Goal: Task Accomplishment & Management: Manage account settings

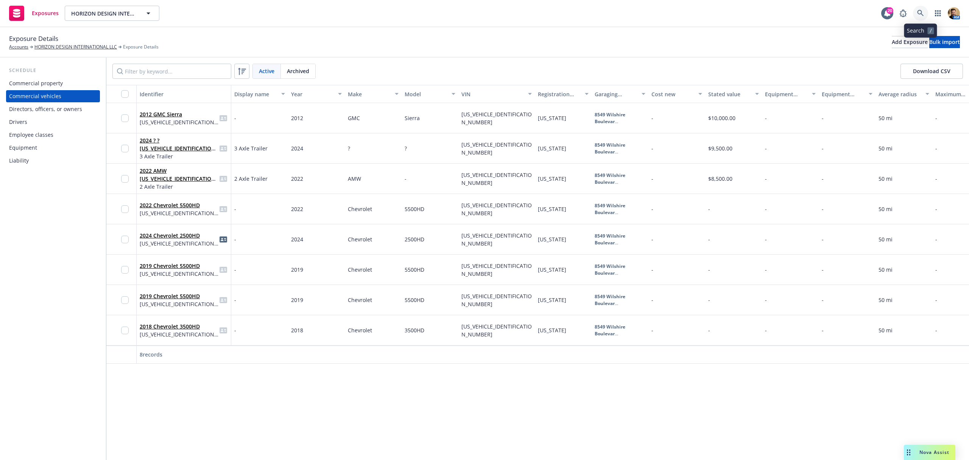
click at [923, 13] on icon at bounding box center [921, 13] width 7 height 7
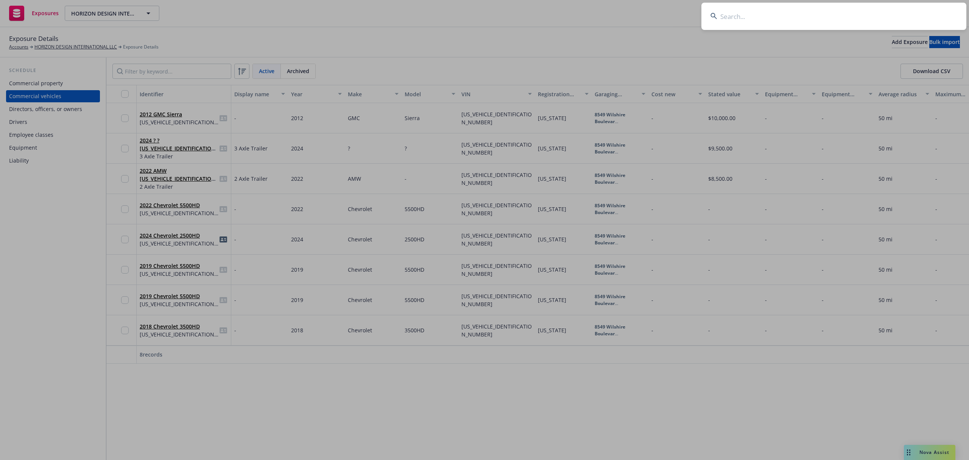
click at [885, 18] on input at bounding box center [834, 16] width 265 height 27
type input "innovative concrete"
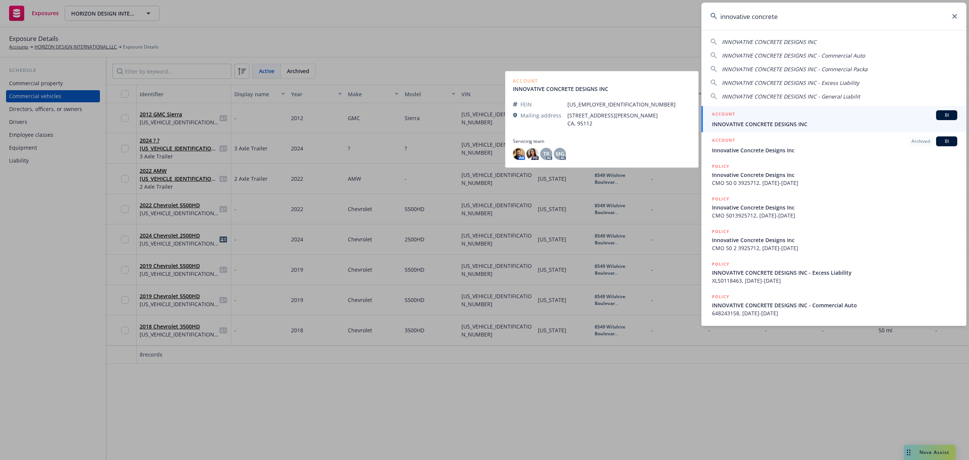
click at [745, 123] on span "INNOVATIVE CONCRETE DESIGNS INC" at bounding box center [834, 124] width 245 height 8
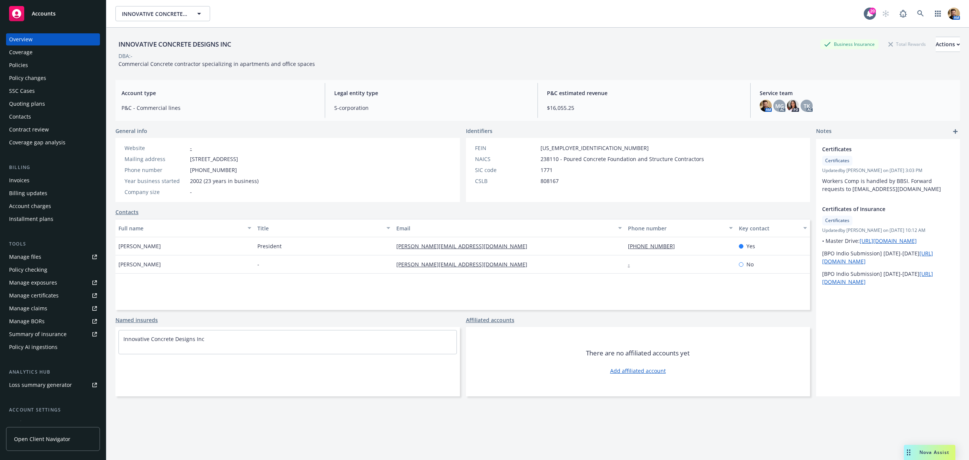
click at [43, 105] on div "Quoting plans" at bounding box center [27, 104] width 36 height 12
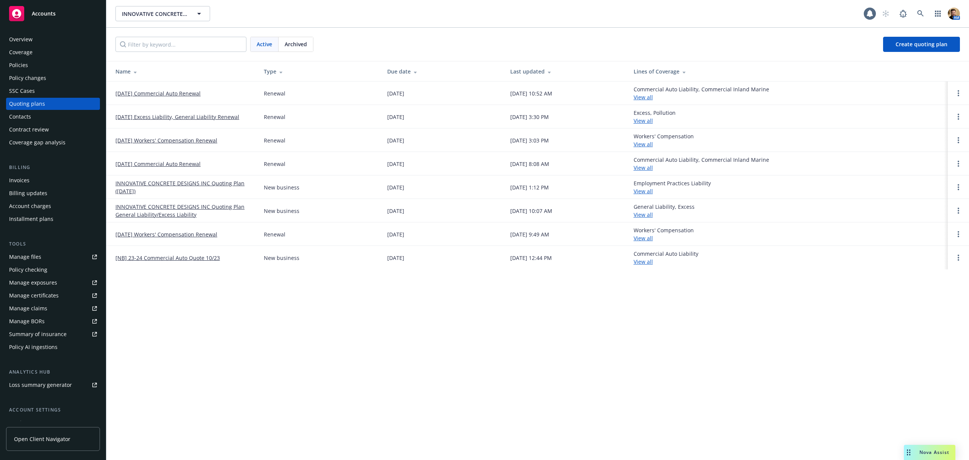
click at [152, 94] on link "[DATE] Commercial Auto Renewal" at bounding box center [158, 93] width 85 height 8
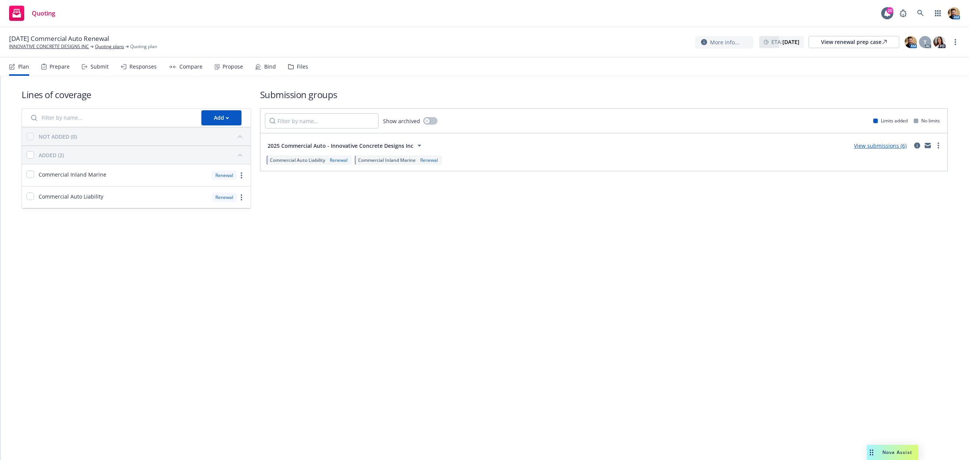
click at [76, 66] on div "Plan Prepare Submit Responses Compare Propose Bind Files" at bounding box center [158, 67] width 299 height 18
click at [91, 69] on div "Submit" at bounding box center [100, 67] width 18 height 6
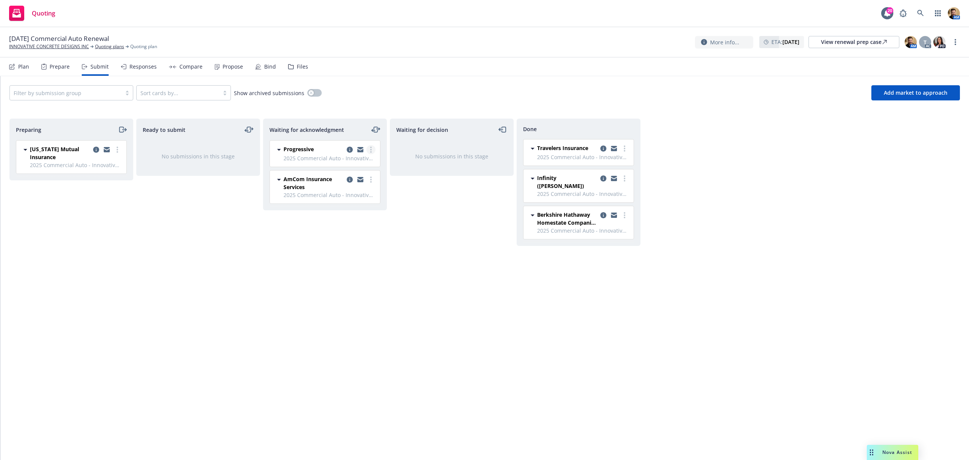
click at [367, 151] on link "more" at bounding box center [371, 149] width 9 height 9
click at [350, 227] on span "Add declined decision" at bounding box center [337, 225] width 75 height 7
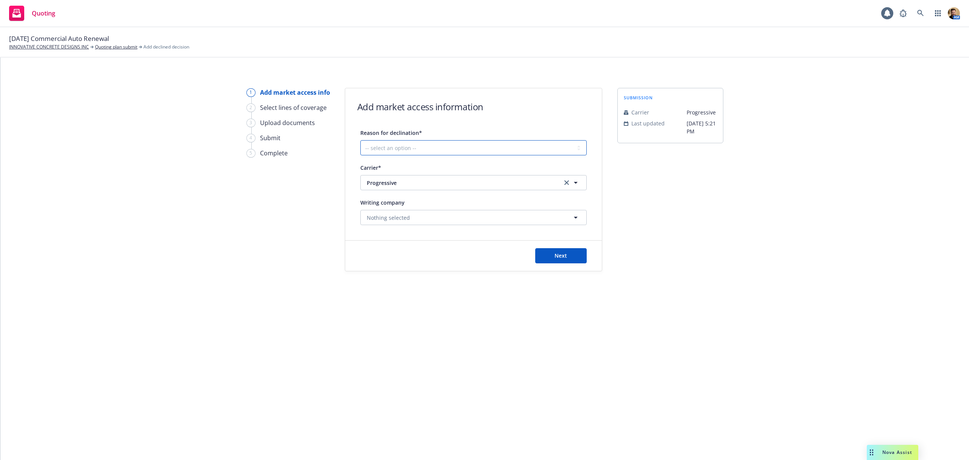
click at [449, 146] on select "-- select an option -- Cannot compete with other markets Carrier non-renewed Ca…" at bounding box center [474, 147] width 226 height 15
select select "DOES_NOT_FIT_UNDERWRITER_APPETITE"
click at [361, 140] on select "-- select an option -- Cannot compete with other markets Carrier non-renewed Ca…" at bounding box center [474, 147] width 226 height 15
click at [546, 255] on button "Next" at bounding box center [561, 255] width 52 height 15
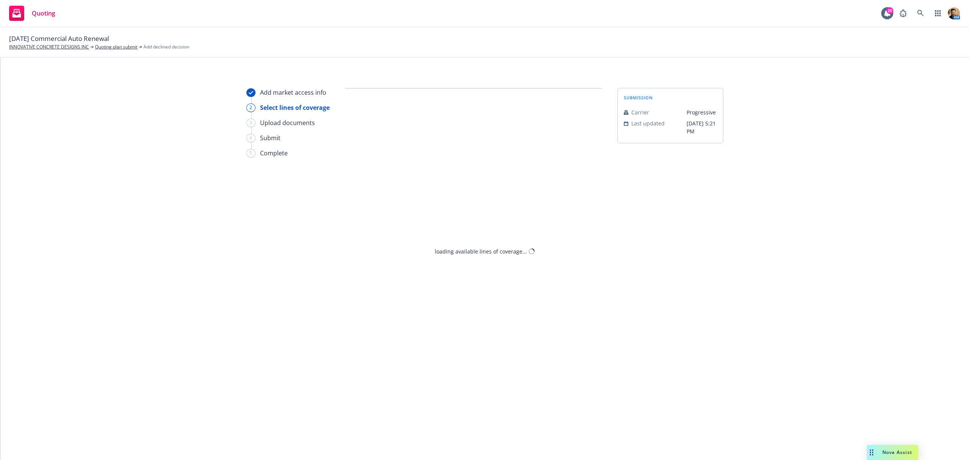
select select "DOES_NOT_FIT_UNDERWRITER_APPETITE"
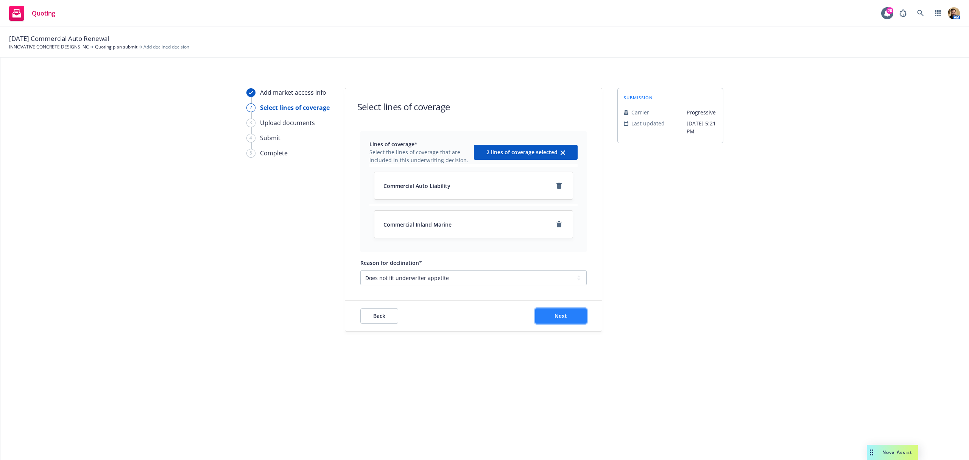
click at [573, 321] on button "Next" at bounding box center [561, 315] width 52 height 15
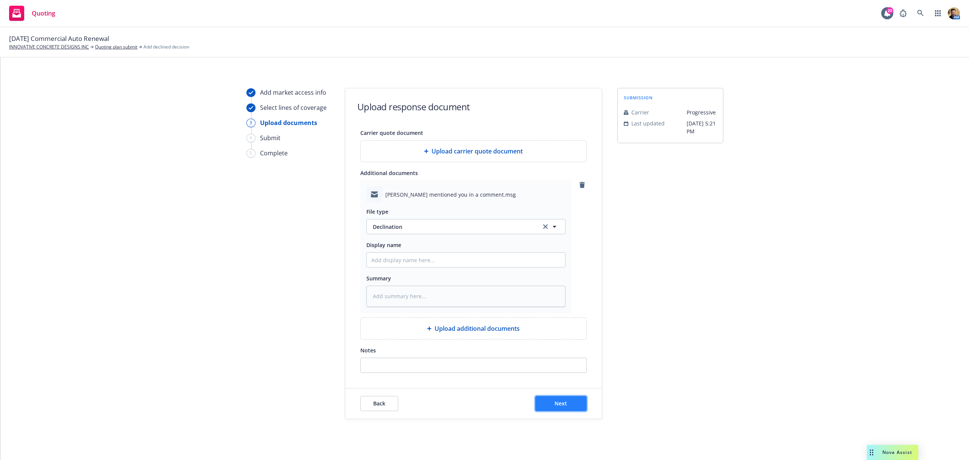
click at [565, 405] on button "Next" at bounding box center [561, 403] width 52 height 15
type textarea "x"
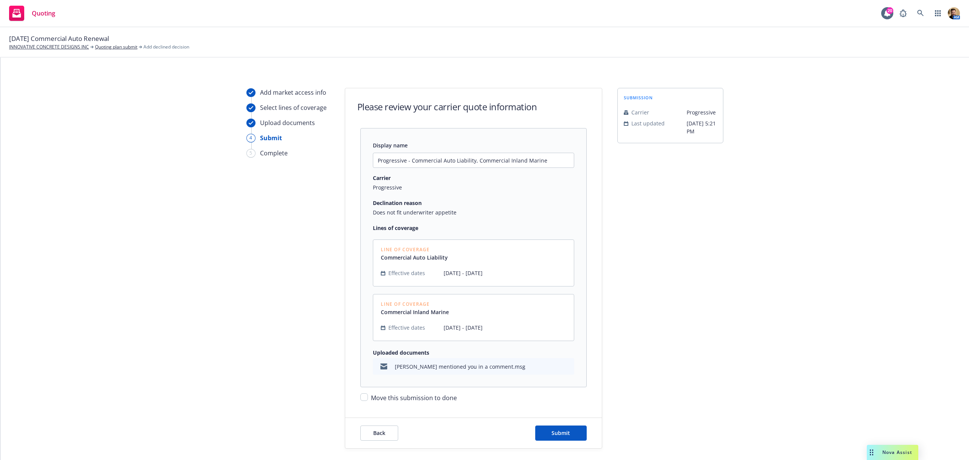
click at [437, 399] on span "Move this submission to done" at bounding box center [414, 397] width 86 height 8
click at [368, 399] on input "Move this submission to done" at bounding box center [365, 397] width 8 height 8
checkbox input "true"
click at [552, 435] on span "Submit" at bounding box center [561, 432] width 19 height 7
